Goal: Transaction & Acquisition: Purchase product/service

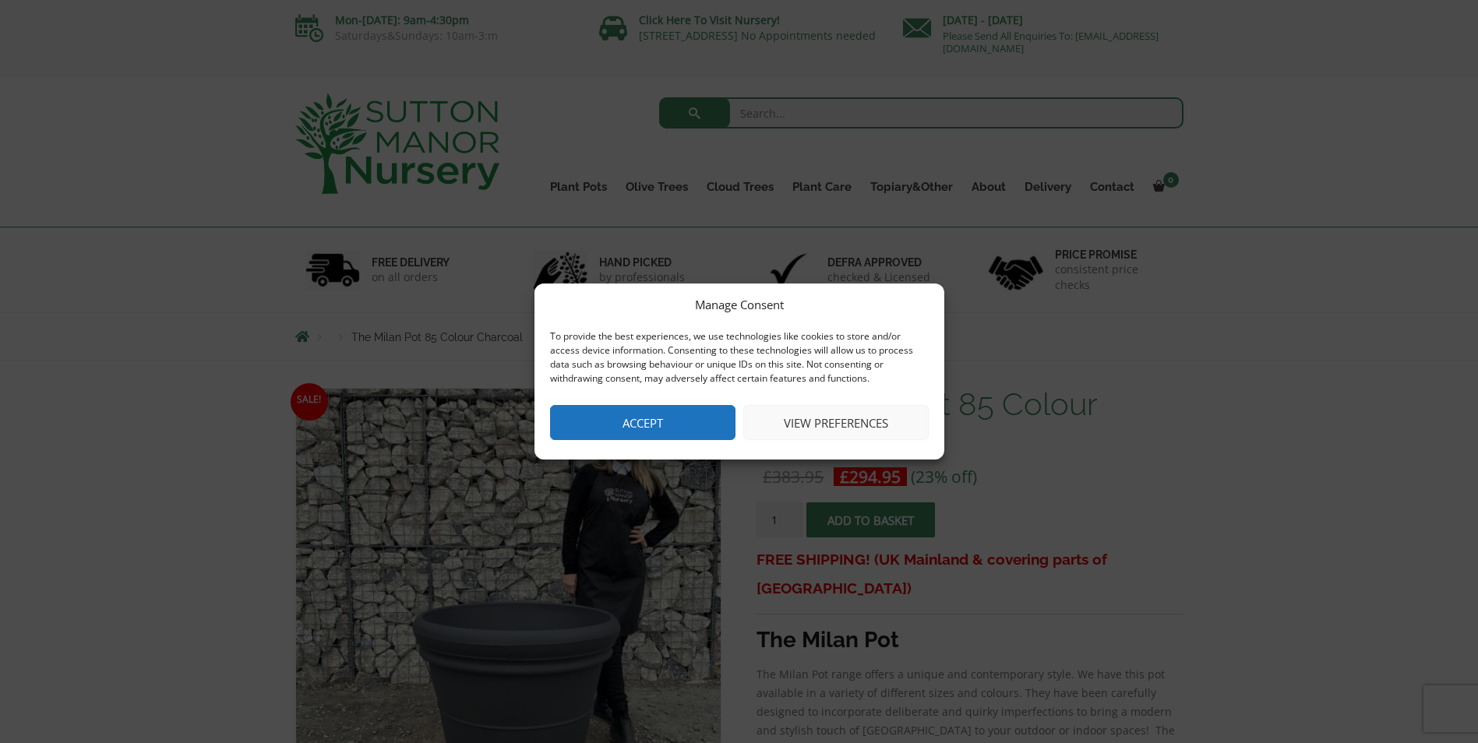
click at [665, 402] on div "Manage Consent To provide the best experiences, we use technologies like cookie…" at bounding box center [739, 372] width 410 height 176
click at [664, 418] on button "Accept" at bounding box center [642, 422] width 185 height 35
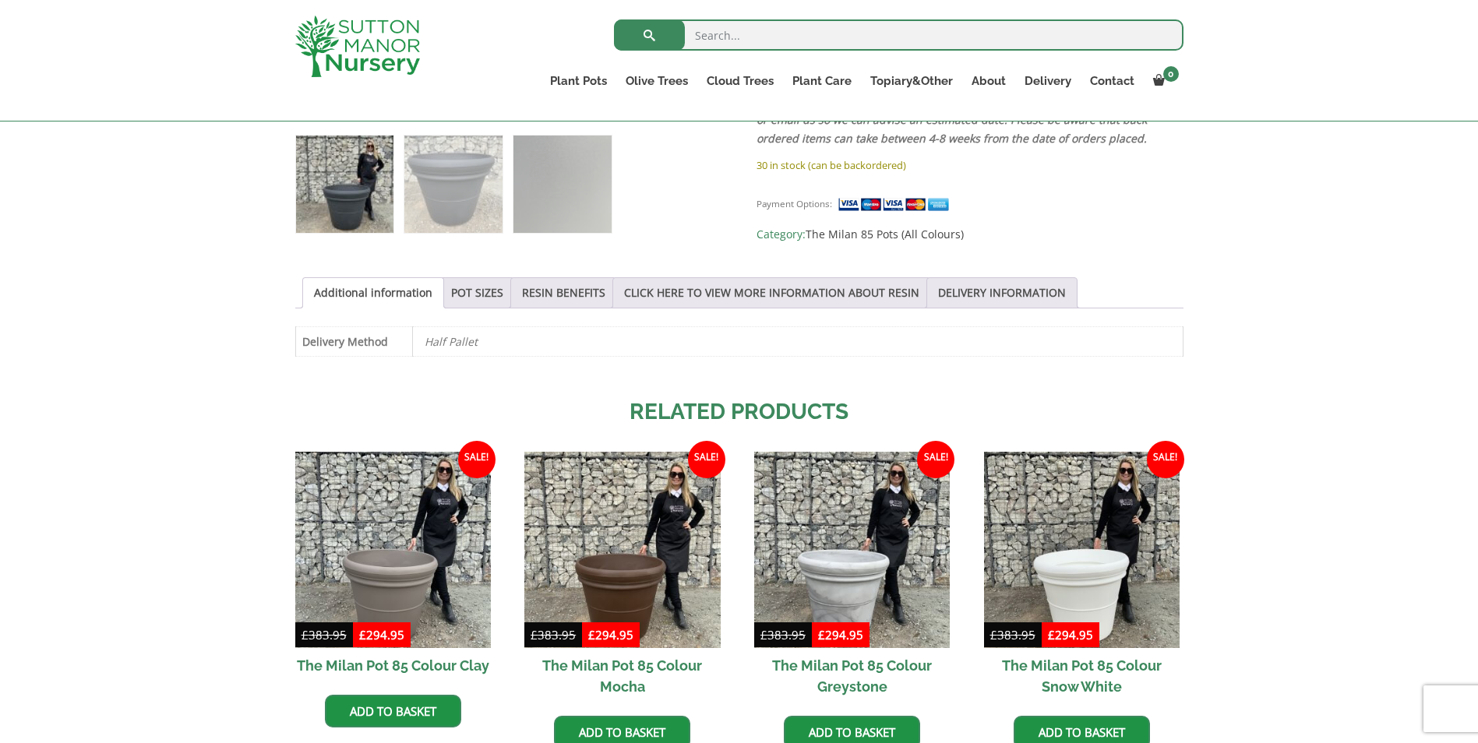
scroll to position [907, 0]
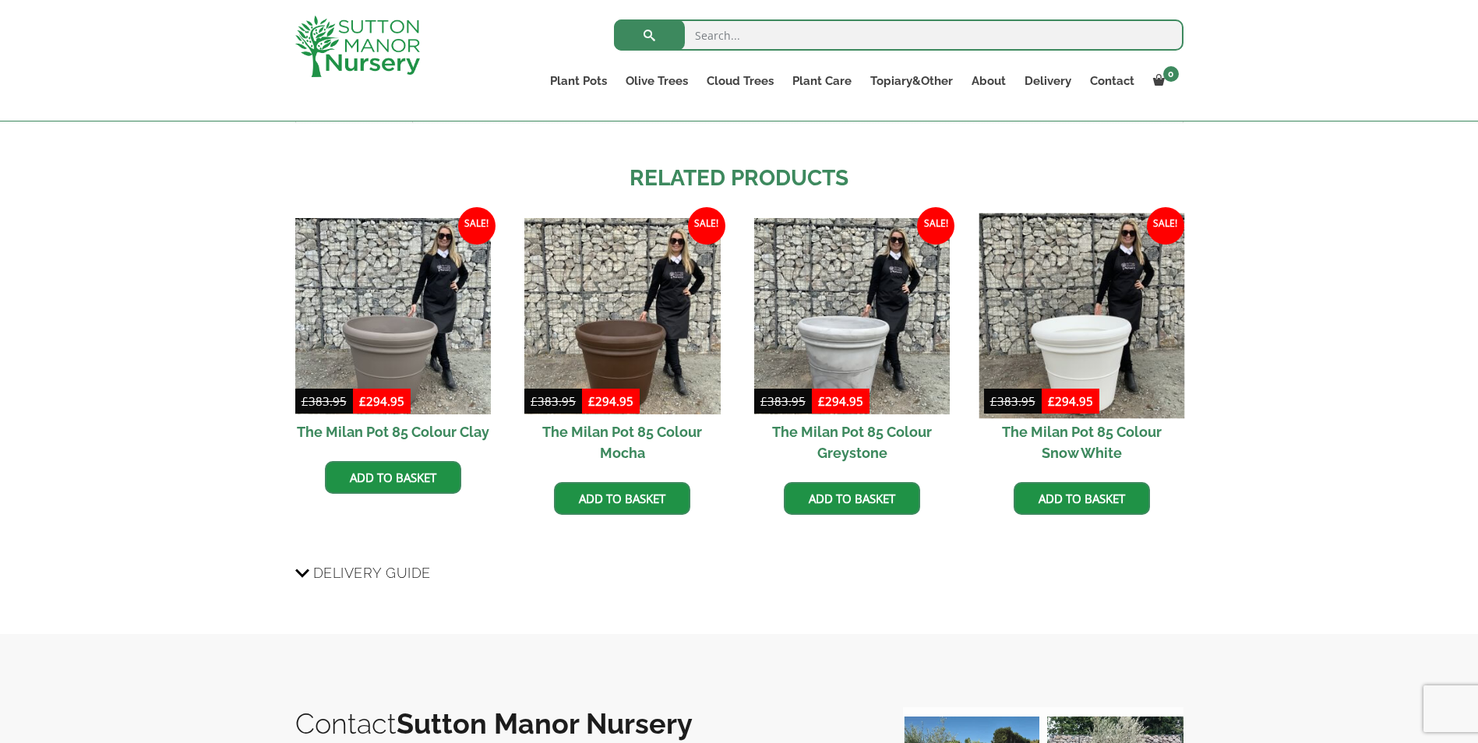
click at [1070, 348] on img at bounding box center [1082, 316] width 206 height 206
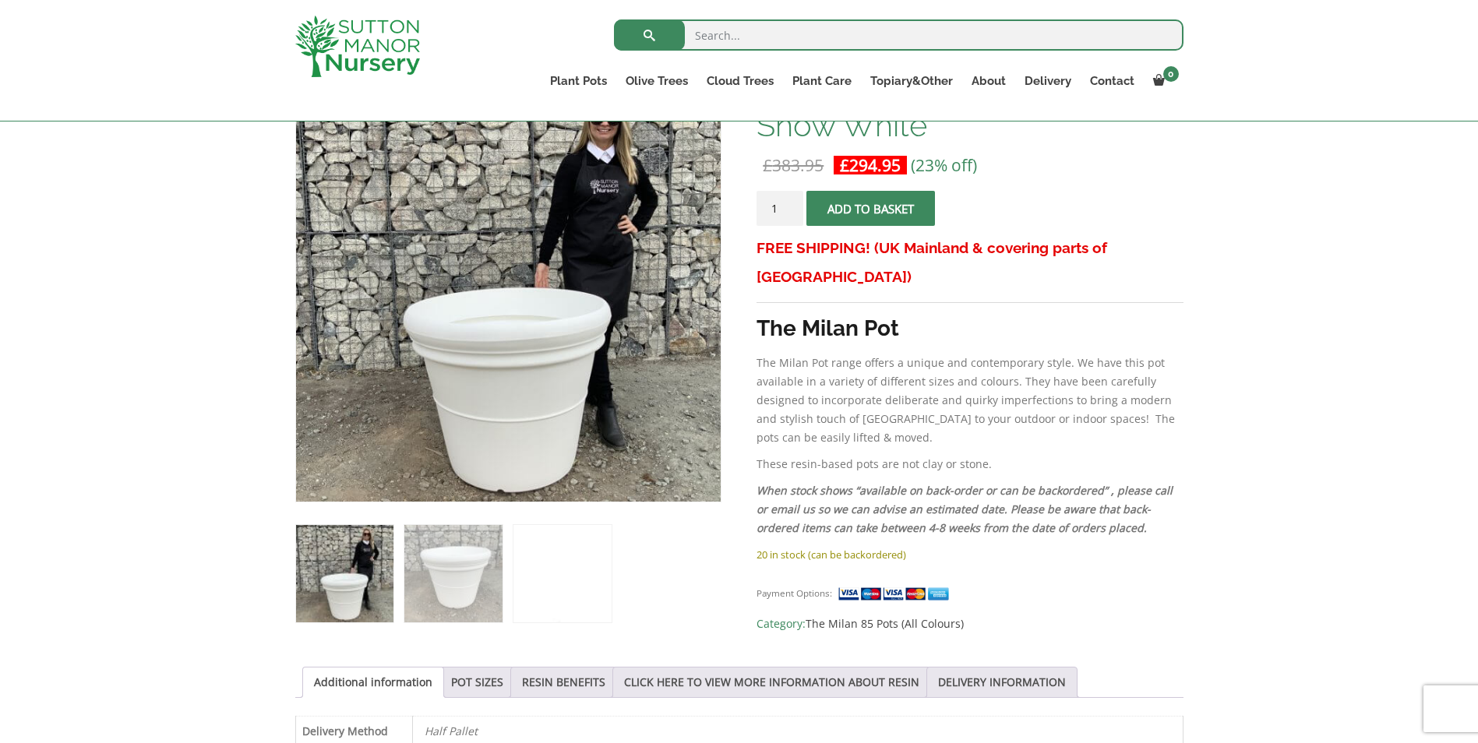
scroll to position [206, 0]
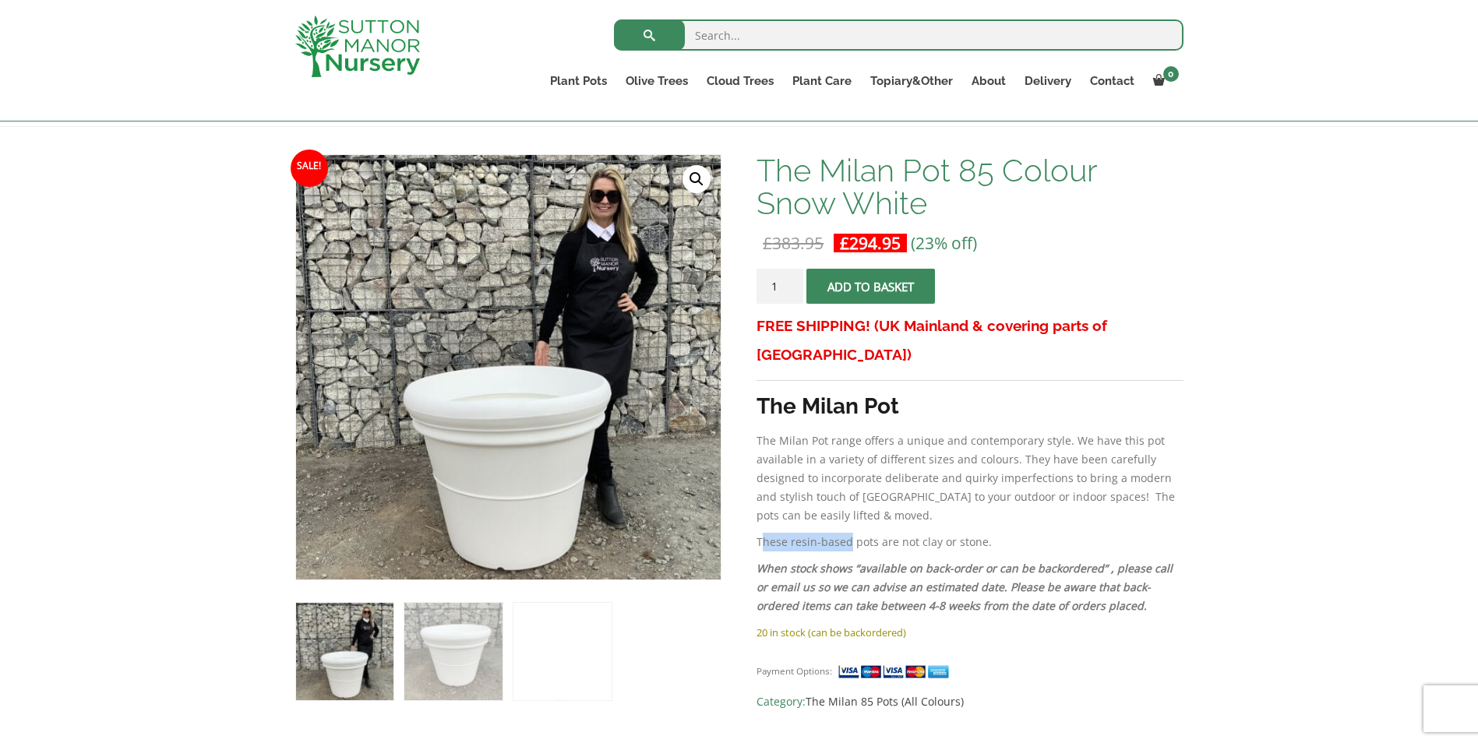
drag, startPoint x: 760, startPoint y: 515, endPoint x: 848, endPoint y: 514, distance: 88.0
click at [848, 533] on p "These resin-based pots are not clay or stone." at bounding box center [970, 542] width 426 height 19
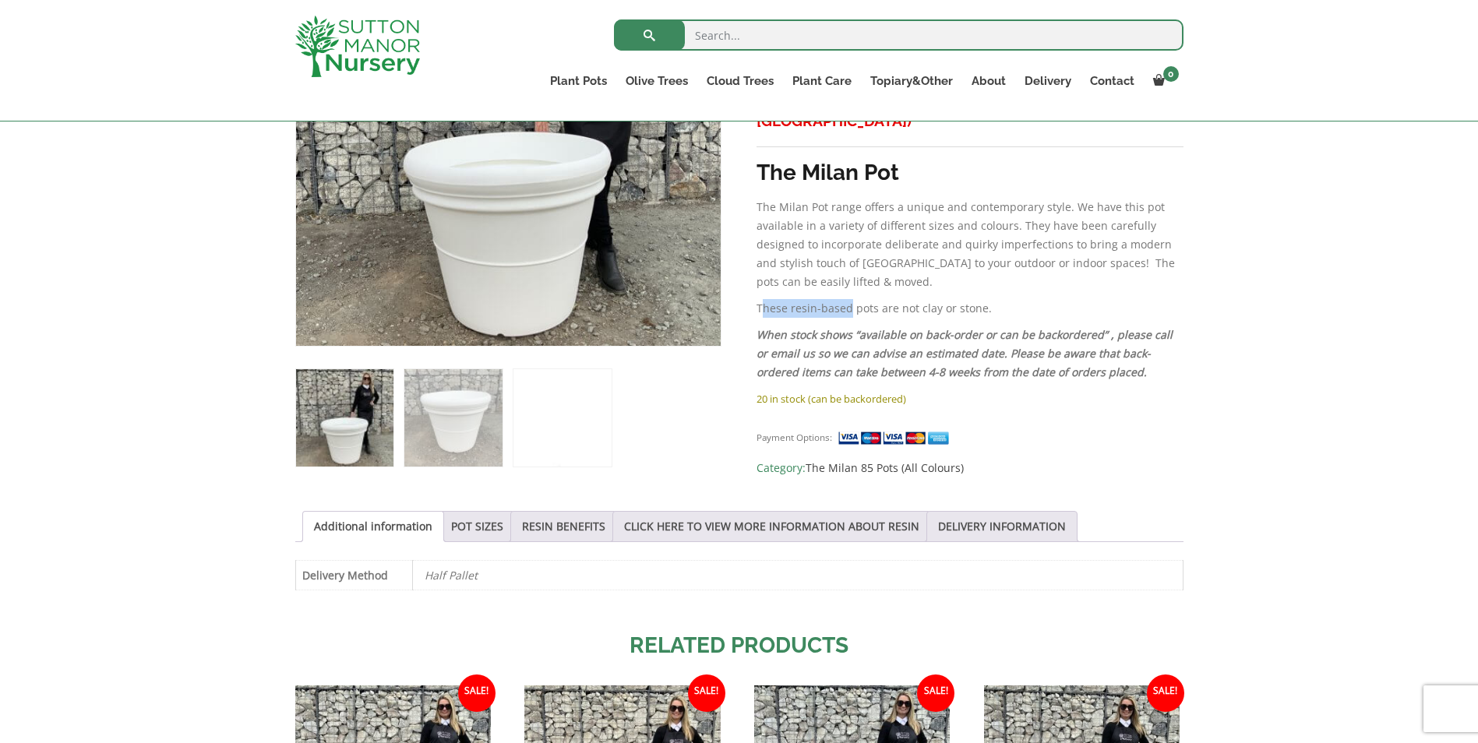
scroll to position [0, 0]
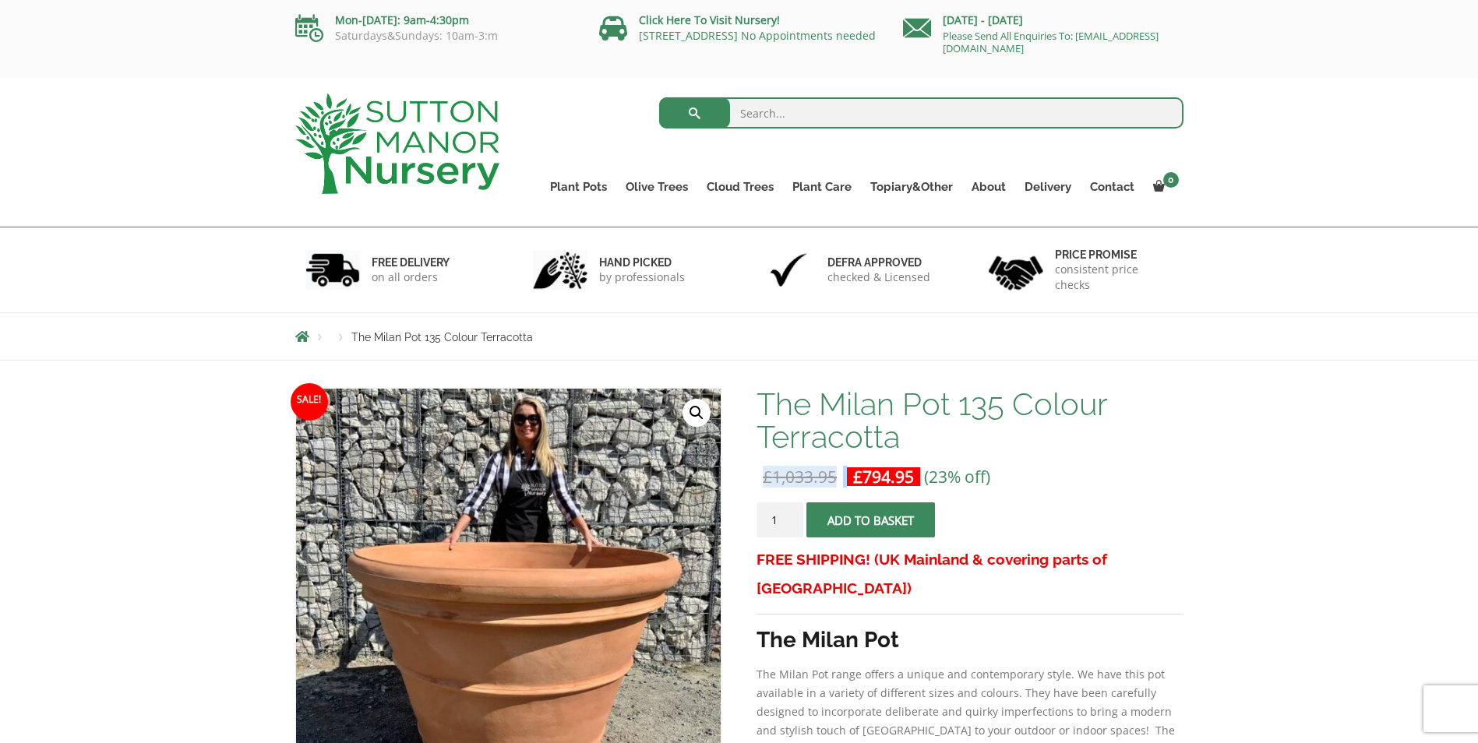
drag, startPoint x: 757, startPoint y: 480, endPoint x: 854, endPoint y: 481, distance: 96.6
click at [854, 481] on p "£ 1,033.95 Original price was: £1,033.95. £ 794.95 Current price is: £794.95. (…" at bounding box center [970, 476] width 426 height 19
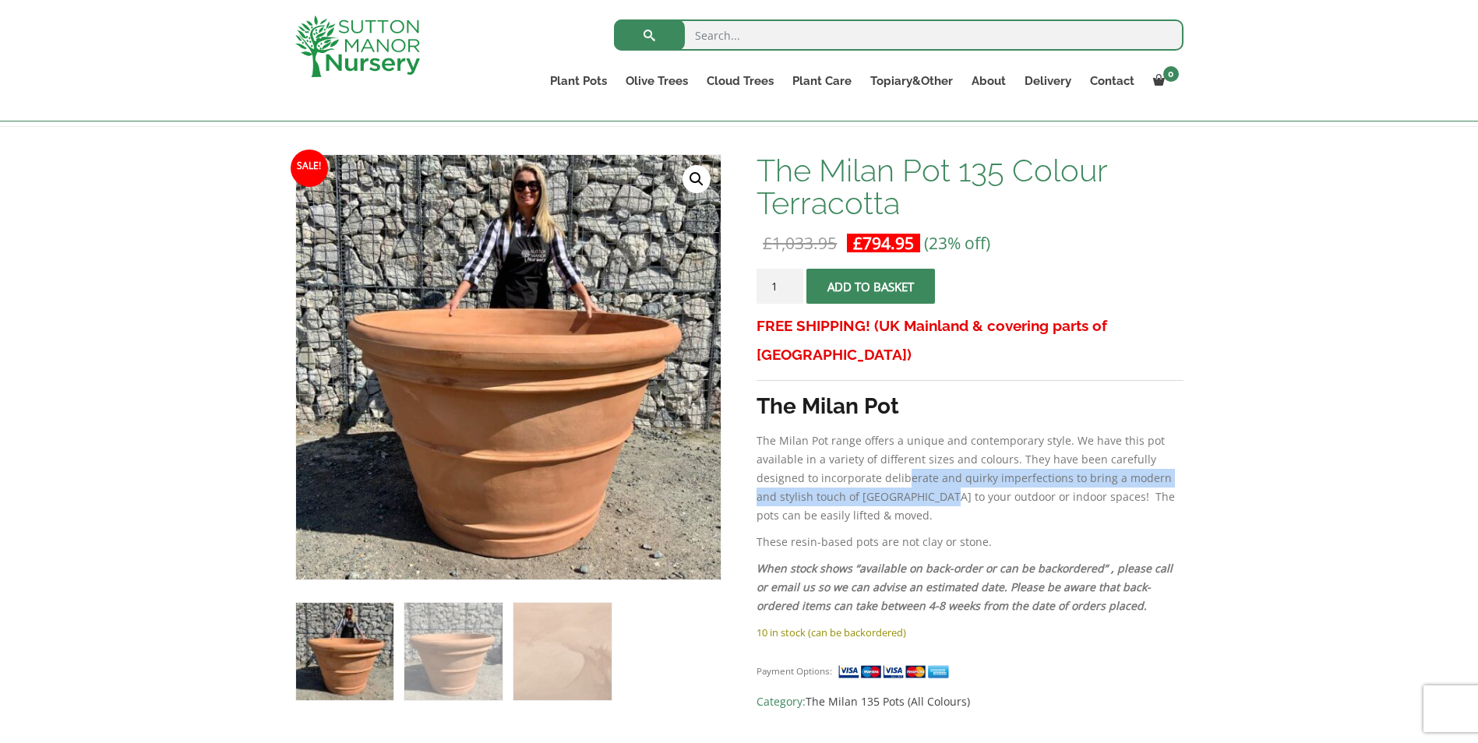
click at [905, 460] on p "The Milan Pot range offers a unique and contemporary style. We have this pot av…" at bounding box center [970, 478] width 426 height 93
drag, startPoint x: 905, startPoint y: 460, endPoint x: 917, endPoint y: 490, distance: 32.6
click at [917, 490] on p "The Milan Pot range offers a unique and contemporary style. We have this pot av…" at bounding box center [970, 478] width 426 height 93
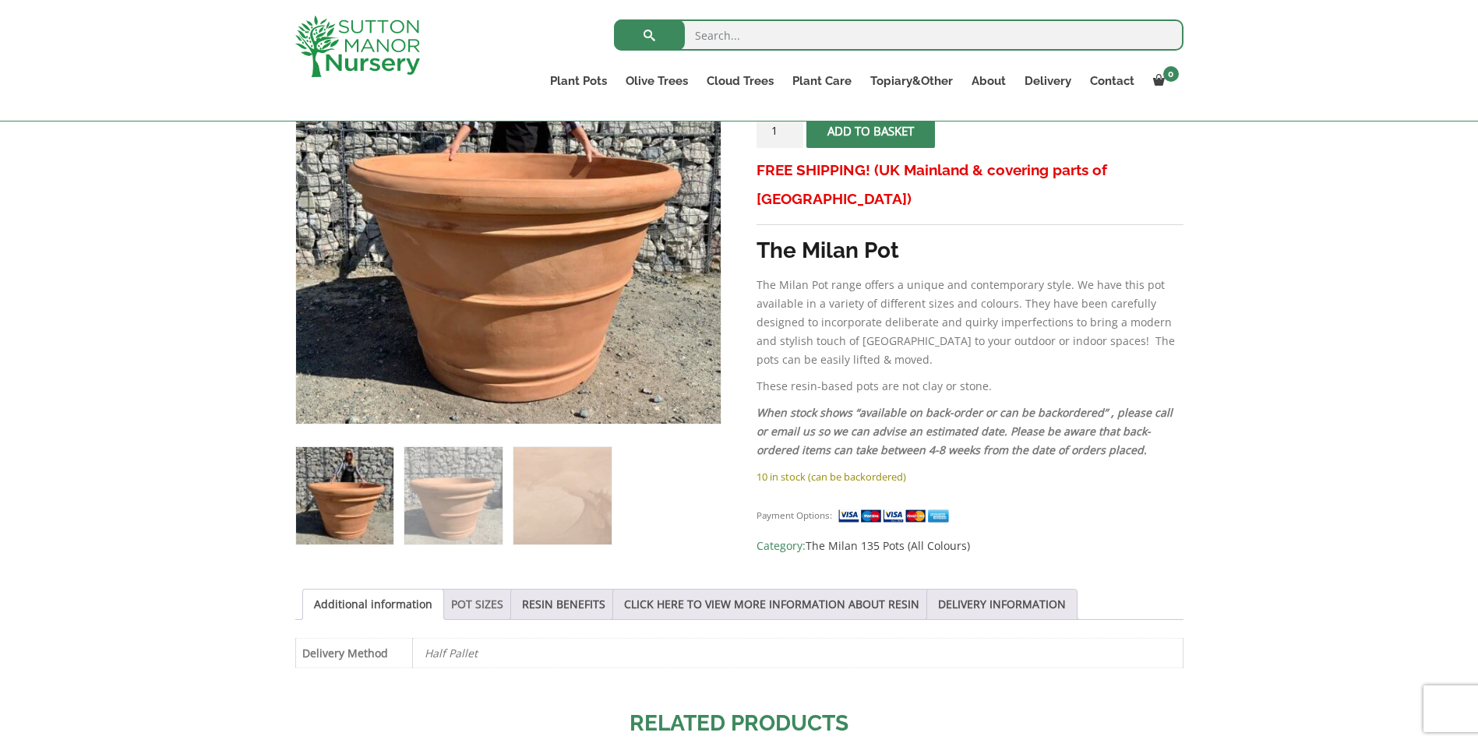
drag, startPoint x: 500, startPoint y: 594, endPoint x: 485, endPoint y: 602, distance: 17.8
click at [499, 594] on li "POT SIZES" at bounding box center [477, 604] width 76 height 31
click at [486, 601] on link "POT SIZES" at bounding box center [477, 605] width 52 height 30
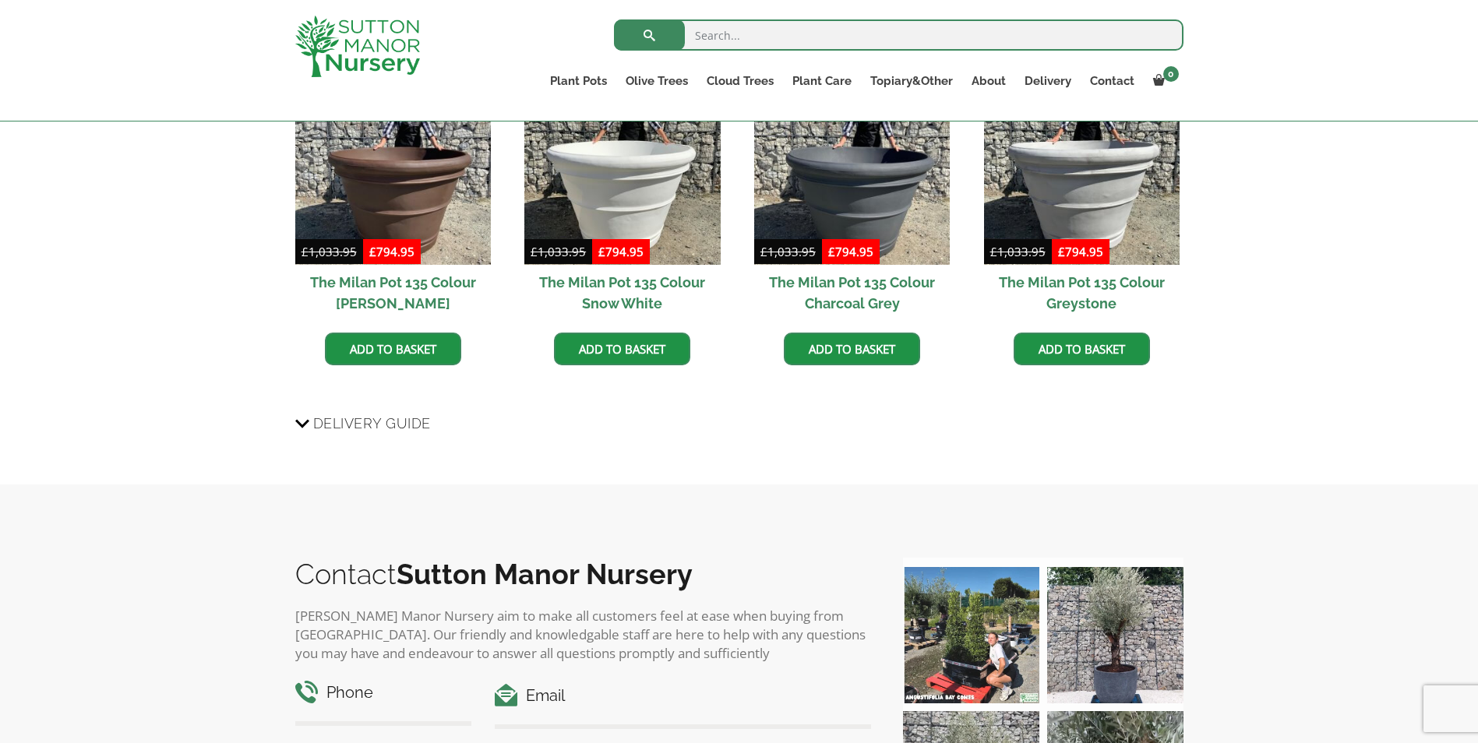
scroll to position [1608, 0]
